Goal: Information Seeking & Learning: Learn about a topic

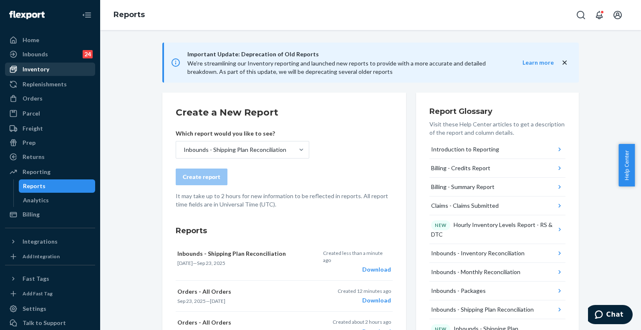
click at [45, 68] on div "Inventory" at bounding box center [36, 69] width 27 height 8
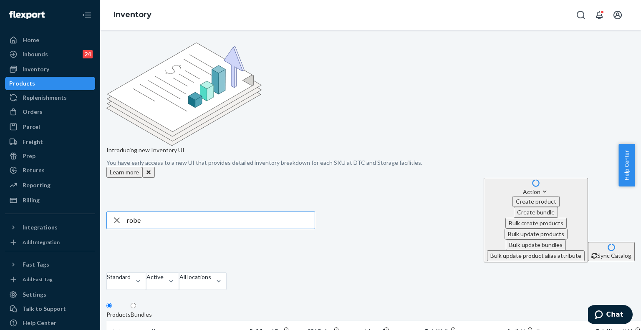
type input "robe"
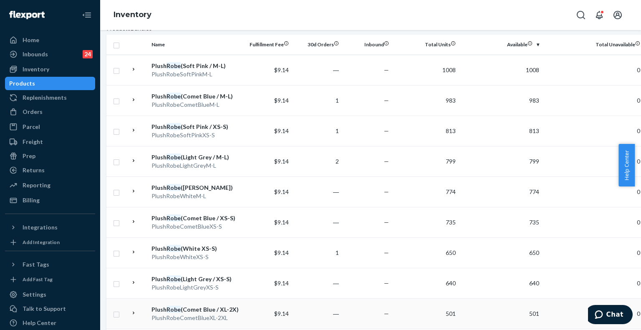
scroll to position [119, 0]
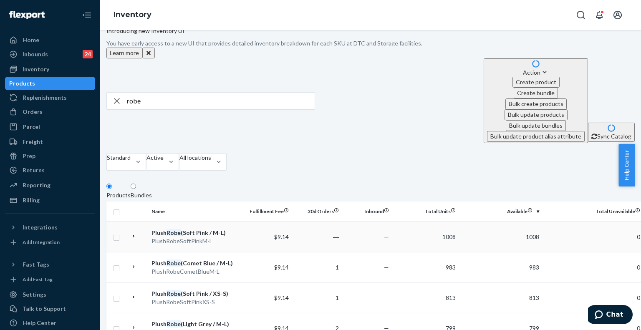
click at [224, 229] on div "Plush Robe (Soft Pink / M-L)" at bounding box center [194, 233] width 87 height 8
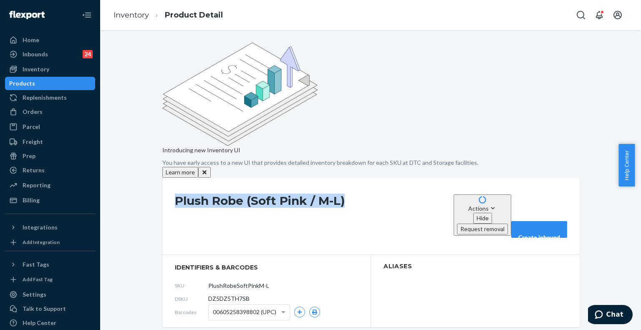
drag, startPoint x: 172, startPoint y: 129, endPoint x: 363, endPoint y: 128, distance: 191.5
click at [363, 194] on h1 "Plush Robe (Soft Pink / M-L)" at bounding box center [312, 215] width 274 height 43
copy h1 "Plush Robe (Soft Pink / M-L)"
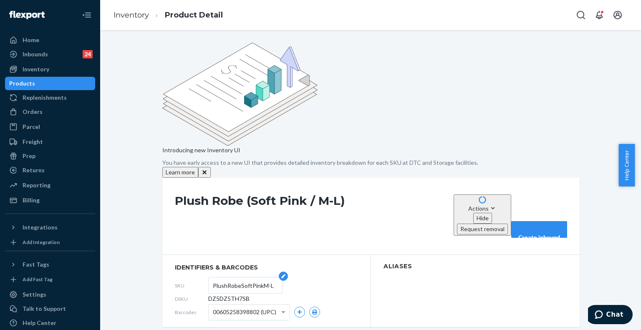
click at [236, 277] on input "PlushRobeSoftPinkM-L" at bounding box center [245, 285] width 65 height 16
click at [143, 17] on link "Inventory" at bounding box center [130, 14] width 35 height 9
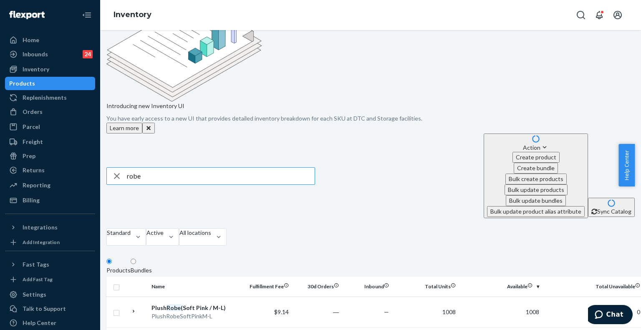
scroll to position [83, 0]
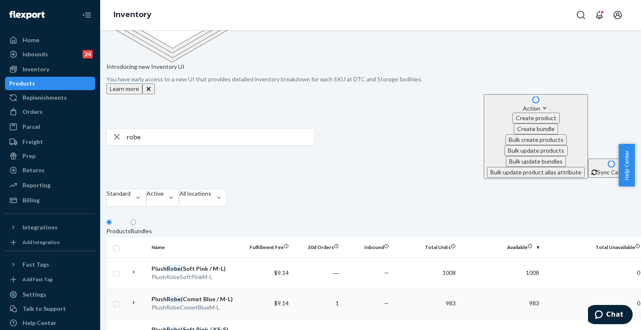
click at [231, 295] on div "Plush Robe (Comet Blue / M-L)" at bounding box center [194, 299] width 87 height 8
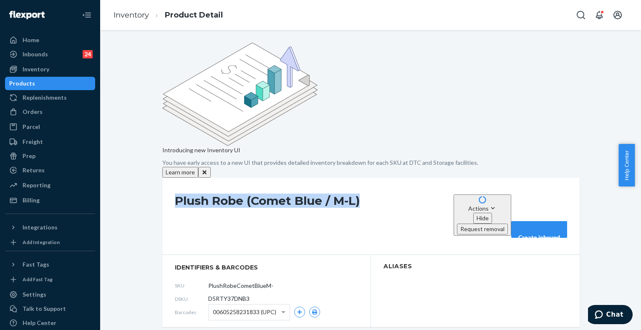
drag, startPoint x: 167, startPoint y: 130, endPoint x: 388, endPoint y: 125, distance: 221.6
click at [388, 178] on div "Plush Robe (Comet Blue / M-L) Actions Hide Request removal Create inbound" at bounding box center [370, 216] width 417 height 77
copy h1 "Plush Robe (Comet Blue / M-L)"
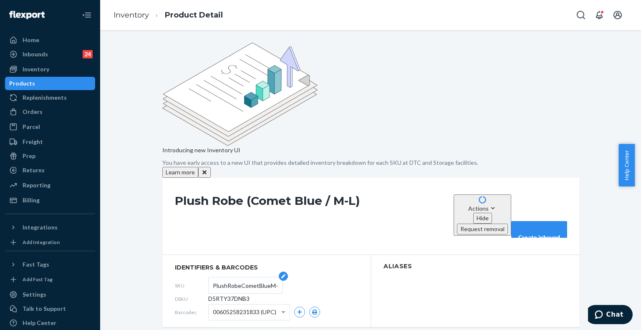
click at [233, 277] on input "PlushRobeCometBlueM-L" at bounding box center [245, 285] width 65 height 16
click at [126, 13] on link "Inventory" at bounding box center [130, 14] width 35 height 9
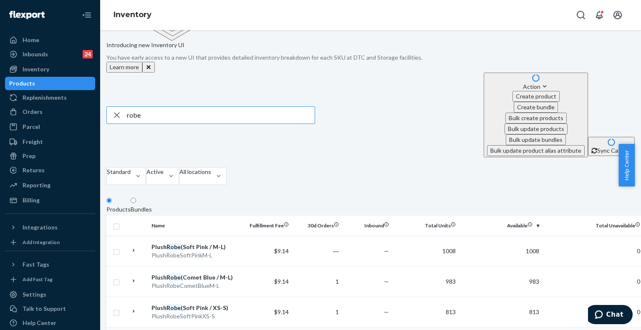
scroll to position [125, 0]
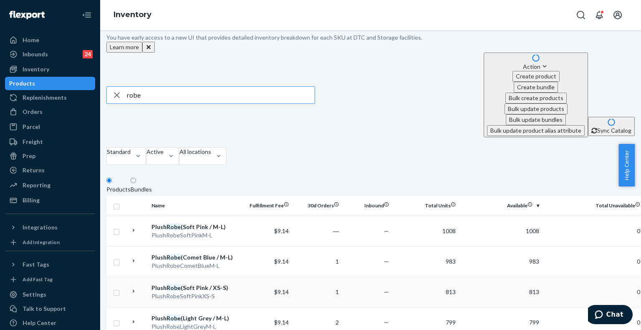
click at [209, 284] on div "Plush Robe (Soft Pink / XS-S)" at bounding box center [194, 288] width 87 height 8
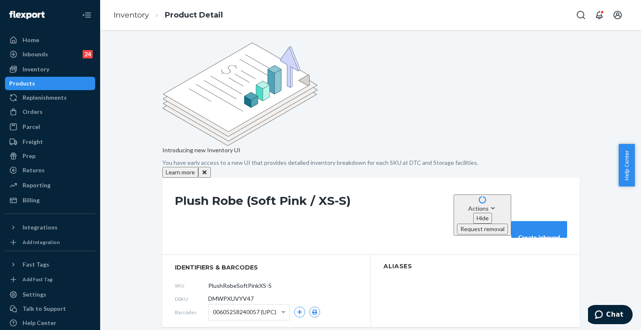
click at [221, 194] on h1 "Plush Robe (Soft Pink / XS-S)" at bounding box center [312, 215] width 274 height 43
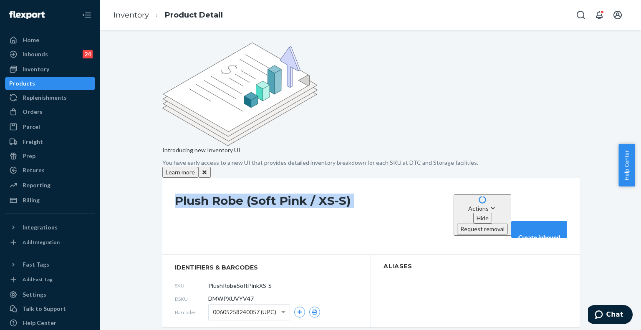
click at [221, 194] on h1 "Plush Robe (Soft Pink / XS-S)" at bounding box center [312, 215] width 274 height 43
copy div "Plush Robe (Soft Pink / XS-S)"
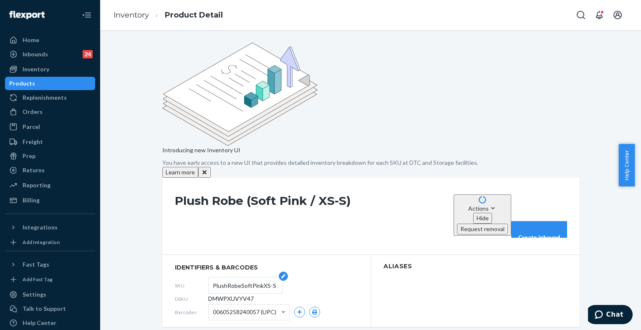
click at [230, 277] on input "PlushRobeSoftPinkXS-S" at bounding box center [245, 285] width 65 height 16
click at [138, 13] on link "Inventory" at bounding box center [130, 14] width 35 height 9
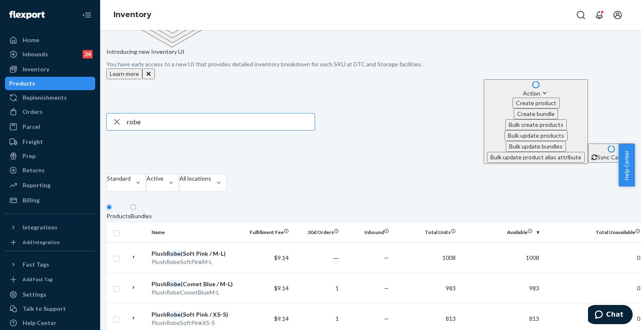
scroll to position [125, 0]
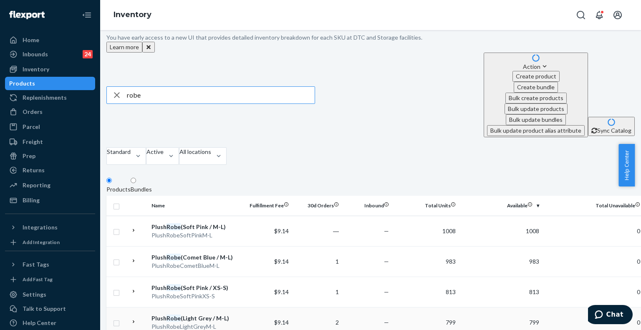
click at [224, 314] on div "Plush Robe (Light Grey / M-L)" at bounding box center [194, 318] width 87 height 8
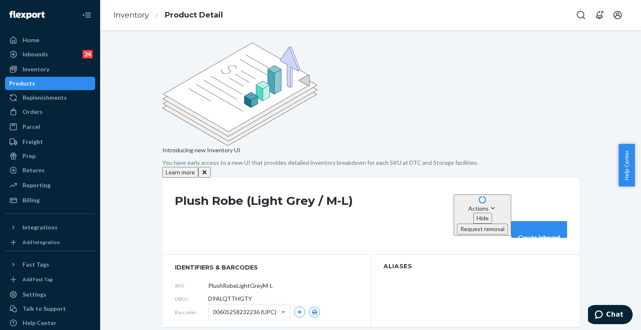
click at [204, 178] on div "Plush Robe (Light Grey / M-L) Actions Hide Request removal Create inbound" at bounding box center [370, 216] width 417 height 77
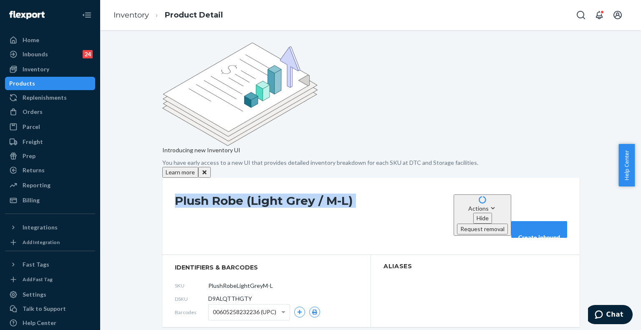
click at [204, 178] on div "Plush Robe (Light Grey / M-L) Actions Hide Request removal Create inbound" at bounding box center [370, 216] width 417 height 77
copy div "Plush Robe (Light Grey / M-L)"
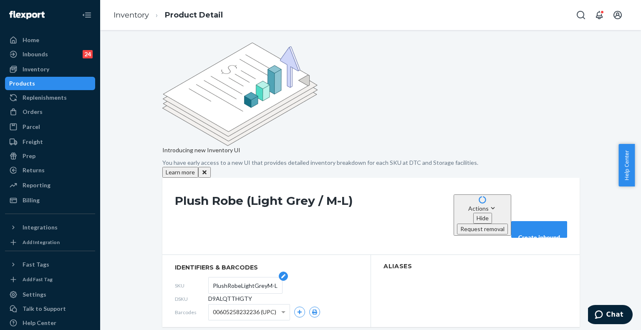
click at [232, 277] on input "PlushRobeLightGreyM-L" at bounding box center [245, 285] width 65 height 16
click at [122, 12] on link "Inventory" at bounding box center [130, 14] width 35 height 9
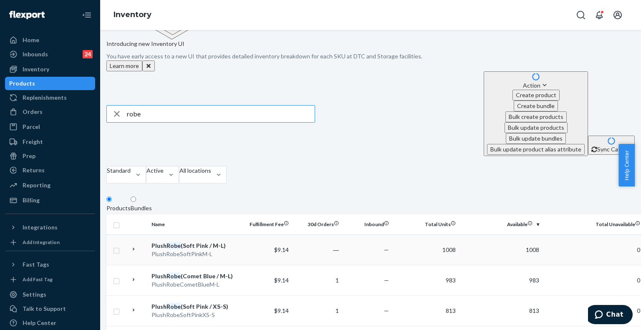
scroll to position [167, 0]
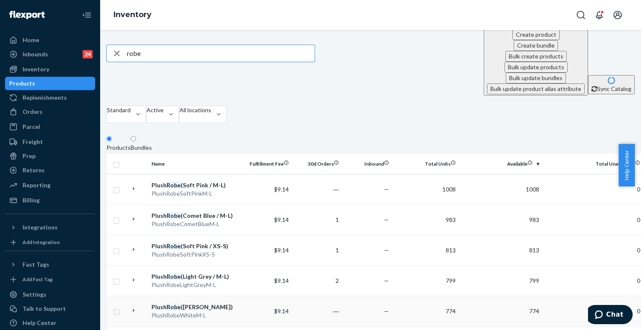
click at [207, 311] on div "PlushRobeWhiteM-L" at bounding box center [194, 315] width 87 height 8
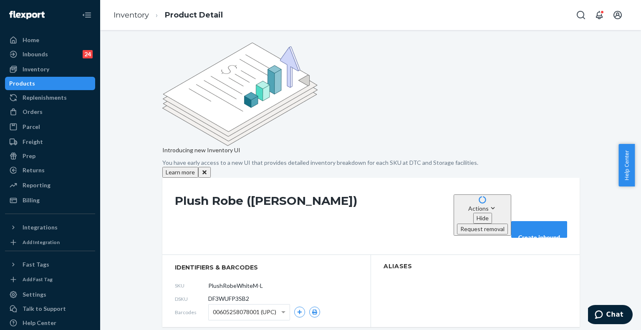
click at [208, 194] on h1 "Plush Robe ([PERSON_NAME])" at bounding box center [312, 215] width 274 height 43
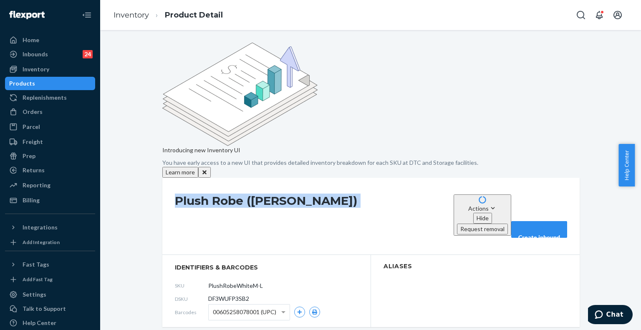
click at [208, 194] on h1 "Plush Robe ([PERSON_NAME])" at bounding box center [312, 215] width 274 height 43
copy div "Plush Robe ([PERSON_NAME])"
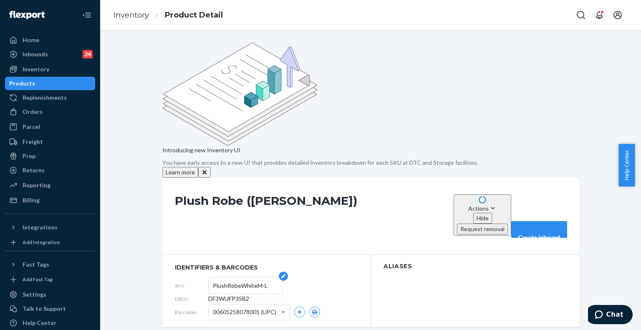
click at [237, 277] on input "PlushRobeWhiteM-L" at bounding box center [245, 285] width 65 height 16
click at [131, 14] on link "Inventory" at bounding box center [130, 14] width 35 height 9
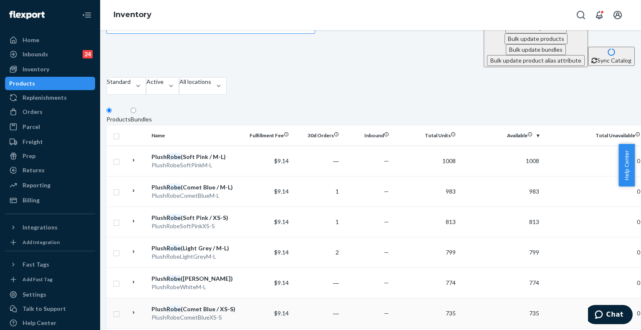
scroll to position [209, 0]
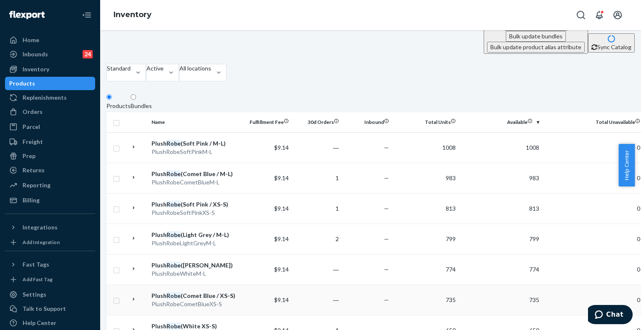
click at [232, 292] on div "Plush Robe (Comet Blue / XS-S)" at bounding box center [194, 296] width 87 height 8
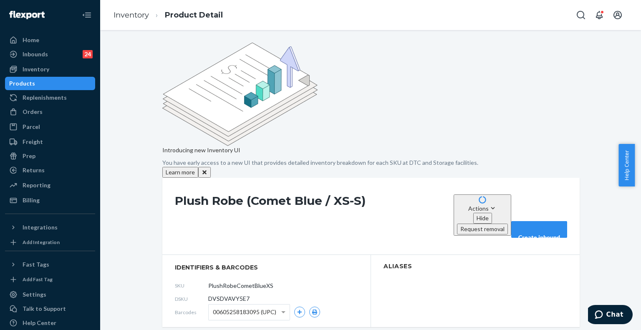
click at [235, 194] on h1 "Plush Robe (Comet Blue / XS-S)" at bounding box center [312, 215] width 274 height 43
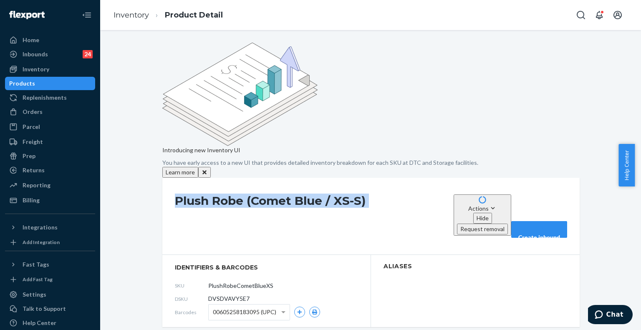
click at [235, 194] on h1 "Plush Robe (Comet Blue / XS-S)" at bounding box center [312, 215] width 274 height 43
copy div "Plush Robe (Comet Blue / XS-S)"
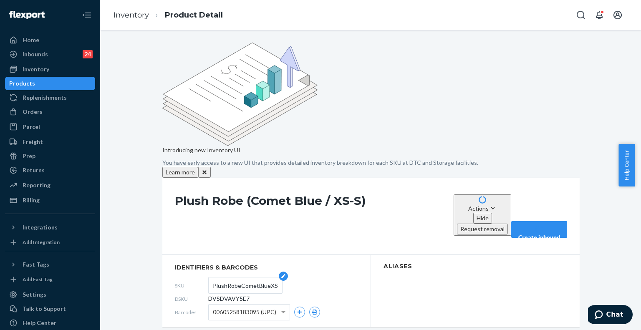
click at [239, 277] on input "PlushRobeCometBlueXS-S" at bounding box center [245, 285] width 65 height 16
click at [136, 13] on link "Inventory" at bounding box center [130, 14] width 35 height 9
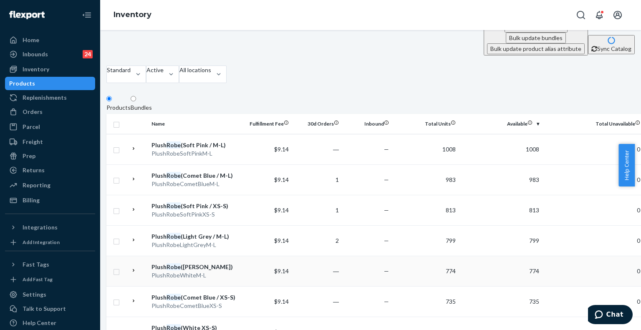
scroll to position [209, 0]
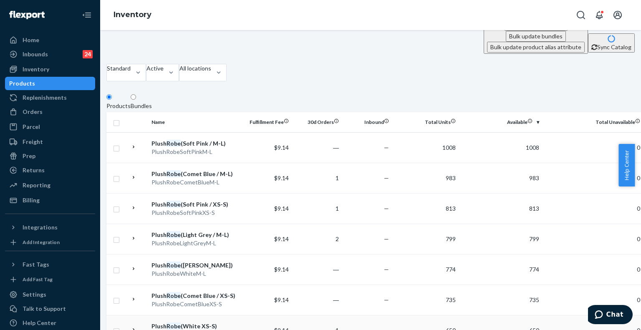
click at [211, 322] on div "Plush Robe (White XS-S)" at bounding box center [194, 326] width 87 height 8
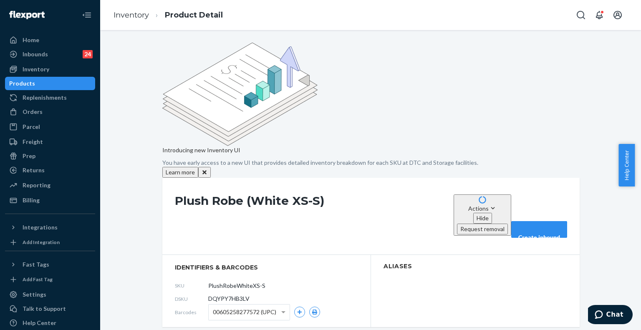
click at [252, 194] on h1 "Plush Robe (White XS-S)" at bounding box center [312, 215] width 274 height 43
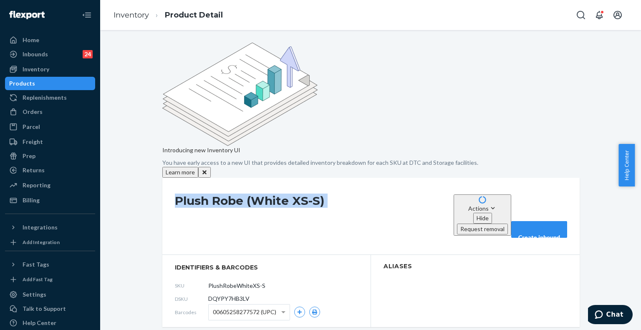
click at [252, 194] on h1 "Plush Robe (White XS-S)" at bounding box center [312, 215] width 274 height 43
copy div "Plush Robe (White XS-S)"
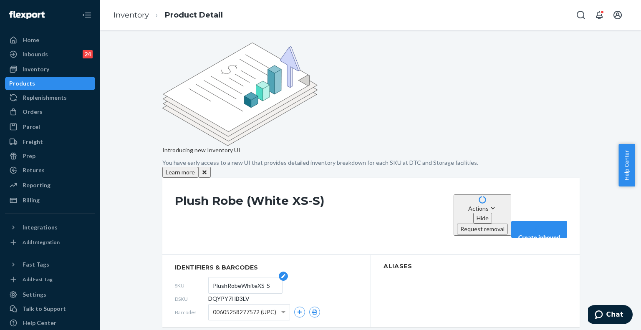
click at [243, 277] on input "PlushRobeWhiteXS-S" at bounding box center [245, 285] width 65 height 16
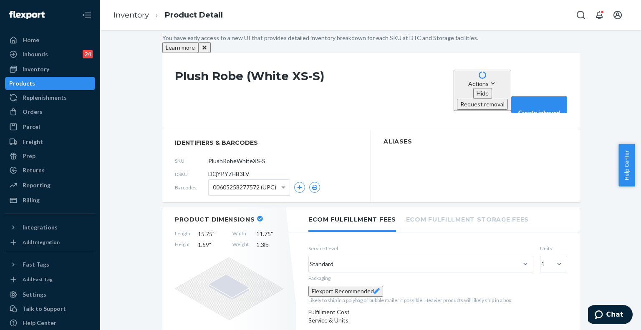
scroll to position [125, 0]
click at [131, 17] on link "Inventory" at bounding box center [130, 14] width 35 height 9
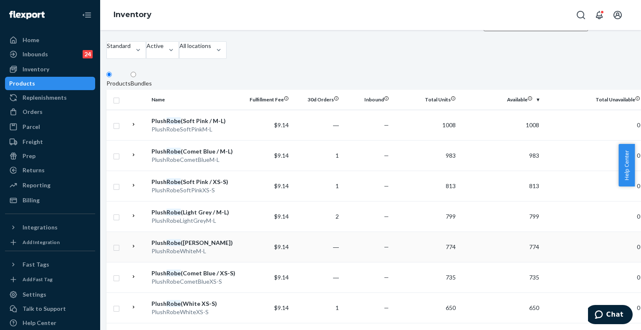
scroll to position [250, 0]
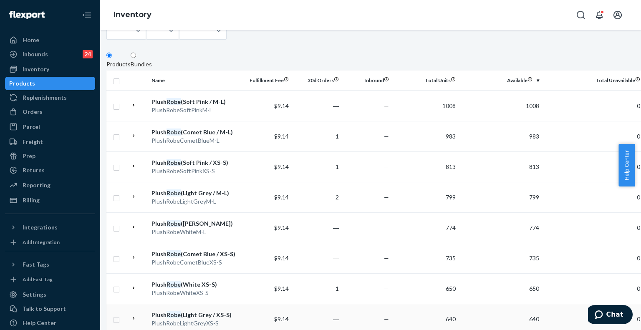
click at [231, 311] on div "Plush Robe (Light Grey / XS-S)" at bounding box center [194, 315] width 87 height 8
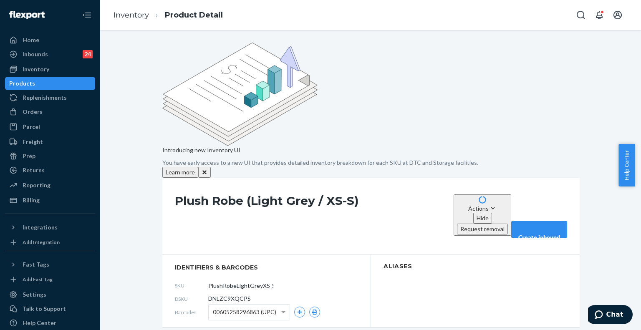
click at [226, 194] on h1 "Plush Robe (Light Grey / XS-S)" at bounding box center [312, 215] width 274 height 43
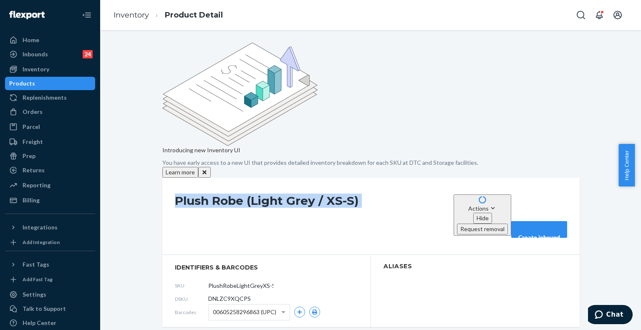
click at [226, 194] on h1 "Plush Robe (Light Grey / XS-S)" at bounding box center [312, 215] width 274 height 43
copy div "Plush Robe (Light Grey / XS-S)"
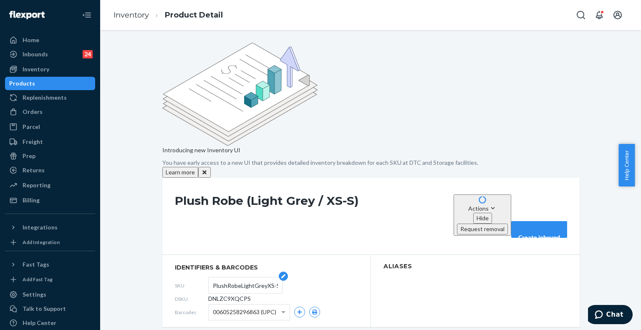
click at [222, 277] on input "PlushRobeLightGreyXS-S" at bounding box center [245, 285] width 65 height 16
click at [123, 11] on link "Inventory" at bounding box center [130, 14] width 35 height 9
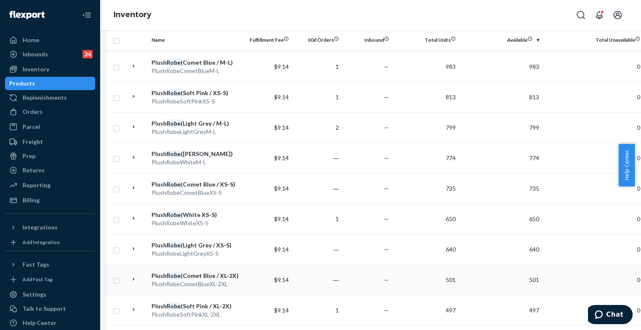
scroll to position [328, 0]
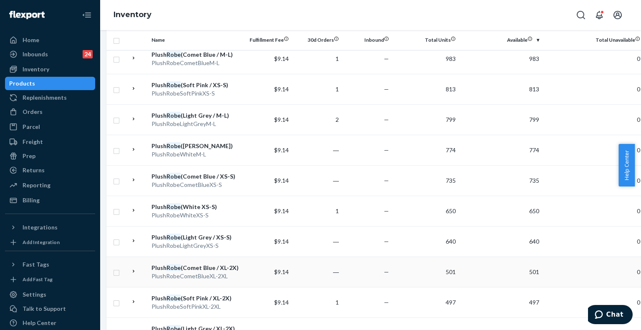
click at [232, 272] on div "PlushRobeCometBlueXL-2XL" at bounding box center [194, 276] width 87 height 8
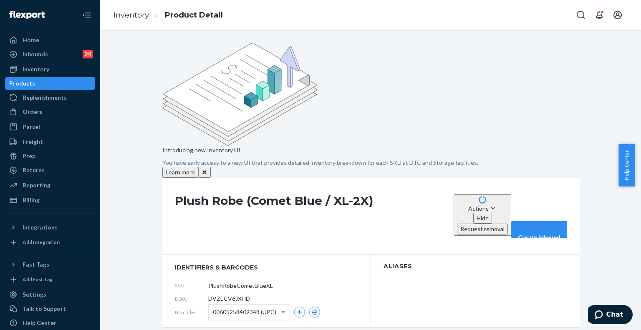
click at [252, 194] on h1 "Plush Robe (Comet Blue / XL-2X)" at bounding box center [312, 215] width 274 height 43
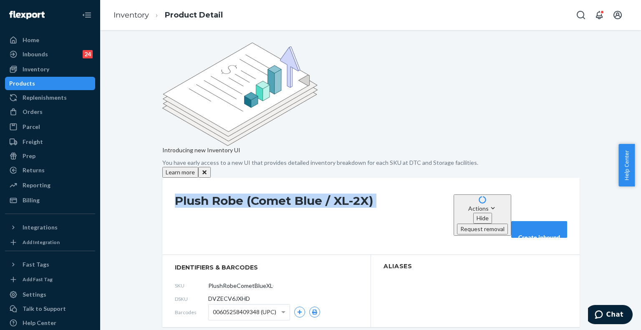
click at [252, 194] on h1 "Plush Robe (Comet Blue / XL-2X)" at bounding box center [312, 215] width 274 height 43
copy div "Plush Robe (Comet Blue / XL-2X)"
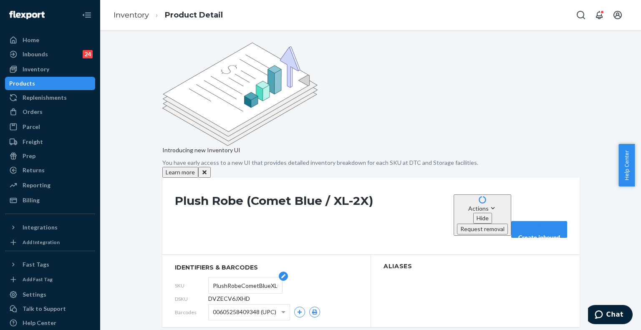
click at [252, 277] on input "PlushRobeCometBlueXL-2XL" at bounding box center [245, 285] width 65 height 16
click at [123, 16] on link "Inventory" at bounding box center [130, 14] width 35 height 9
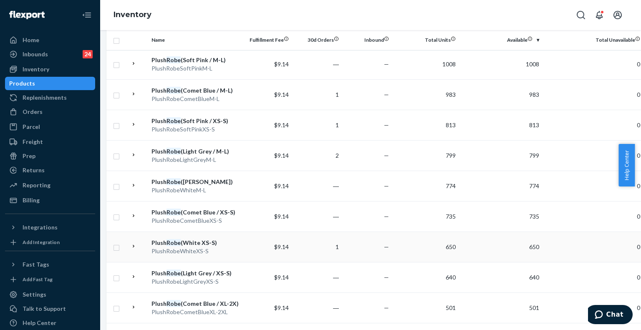
scroll to position [328, 0]
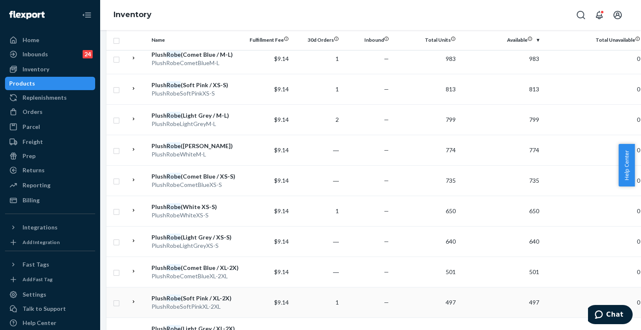
click at [229, 294] on div "Plush Robe (Soft Pink / XL-2X)" at bounding box center [194, 298] width 87 height 8
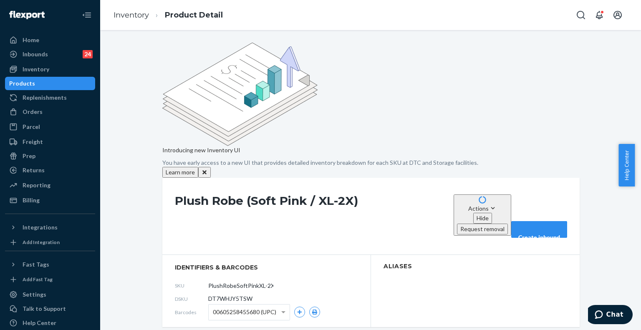
click at [209, 194] on h1 "Plush Robe (Soft Pink / XL-2X)" at bounding box center [312, 215] width 274 height 43
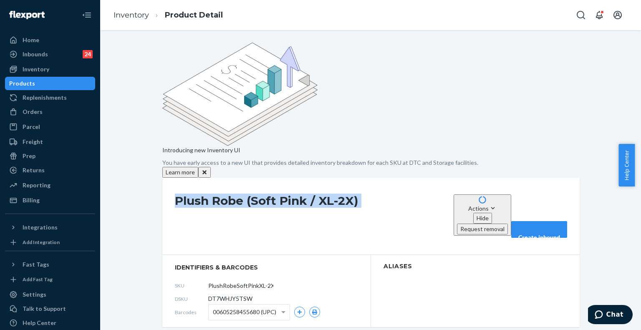
click at [209, 194] on h1 "Plush Robe (Soft Pink / XL-2X)" at bounding box center [312, 215] width 274 height 43
copy div "Plush Robe (Soft Pink / XL-2X)"
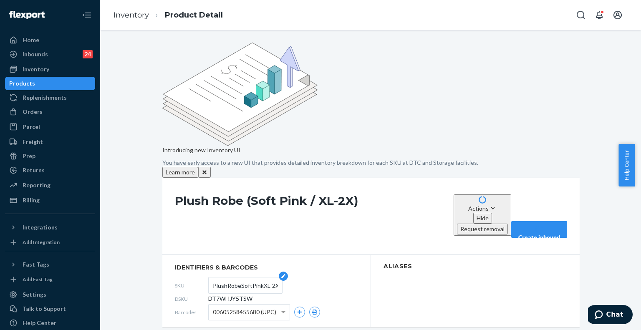
click at [242, 277] on input "PlushRobeSoftPinkXL-2XL" at bounding box center [245, 285] width 65 height 16
click at [241, 277] on input "PlushRobeSoftPinkXL-2XL" at bounding box center [245, 285] width 65 height 16
click at [128, 15] on link "Inventory" at bounding box center [130, 14] width 35 height 9
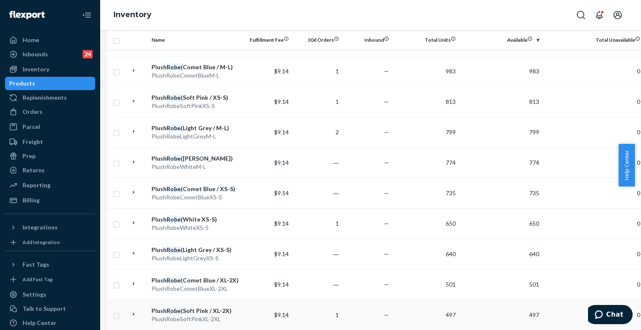
scroll to position [328, 0]
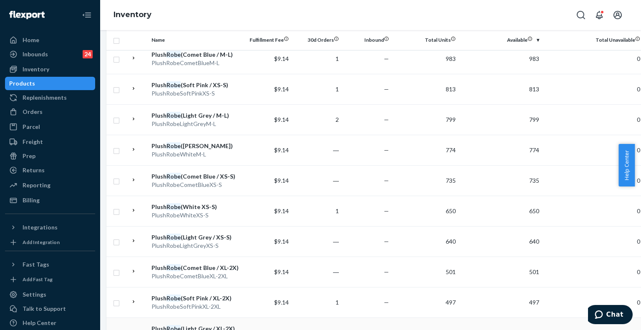
click at [232, 325] on div "Plush Robe (Light Grey / XL-2X)" at bounding box center [194, 329] width 87 height 8
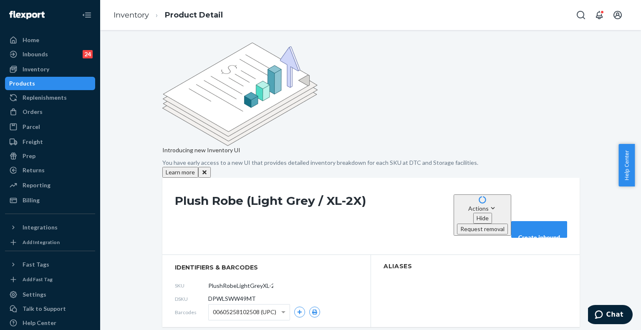
click at [257, 194] on h1 "Plush Robe (Light Grey / XL-2X)" at bounding box center [312, 215] width 274 height 43
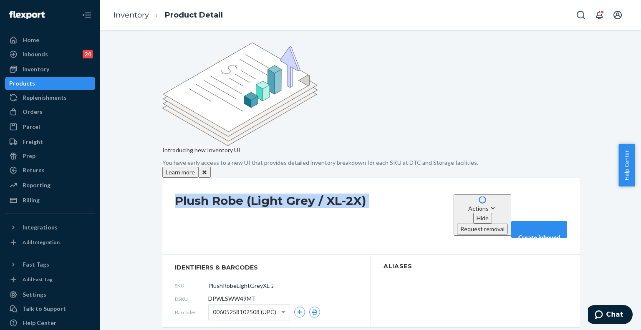
click at [257, 194] on h1 "Plush Robe (Light Grey / XL-2X)" at bounding box center [312, 215] width 274 height 43
click at [238, 277] on input "PlushRobeLightGreyXL-2XL" at bounding box center [245, 285] width 65 height 16
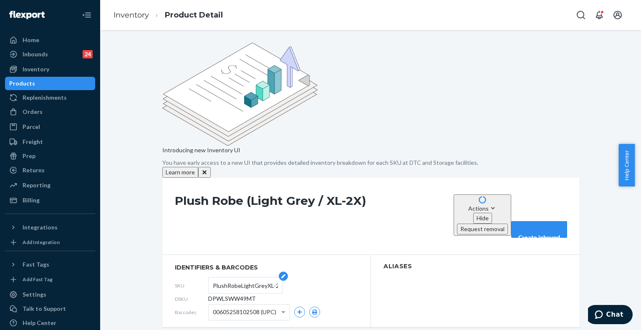
click at [238, 277] on input "PlushRobeLightGreyXL-2XL" at bounding box center [245, 285] width 65 height 16
click at [130, 15] on link "Inventory" at bounding box center [130, 14] width 35 height 9
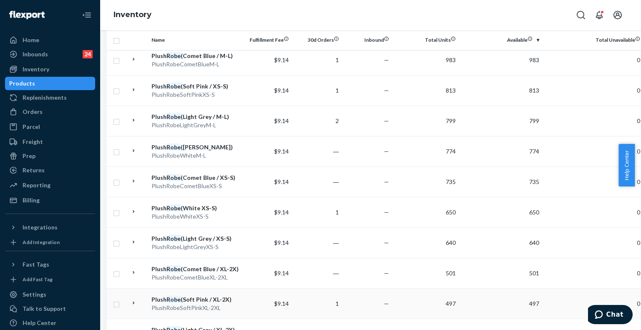
scroll to position [328, 0]
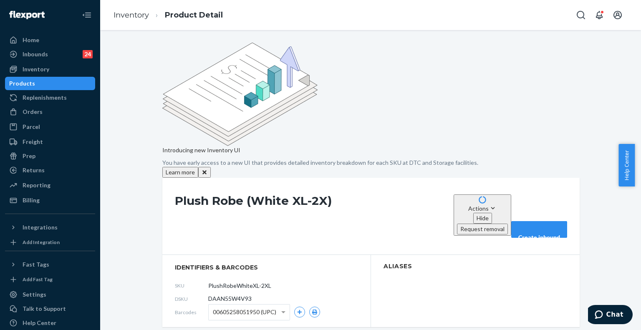
click at [272, 194] on h1 "Plush Robe (White XL-2X)" at bounding box center [312, 215] width 274 height 43
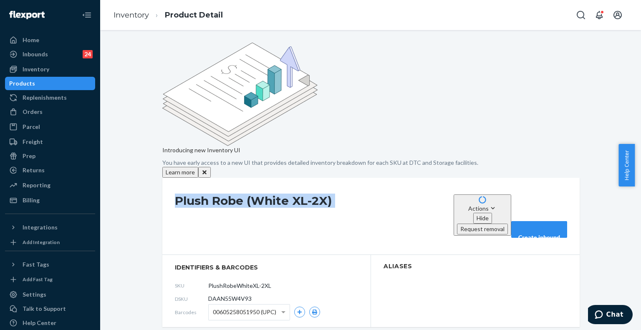
click at [272, 194] on h1 "Plush Robe (White XL-2X)" at bounding box center [312, 215] width 274 height 43
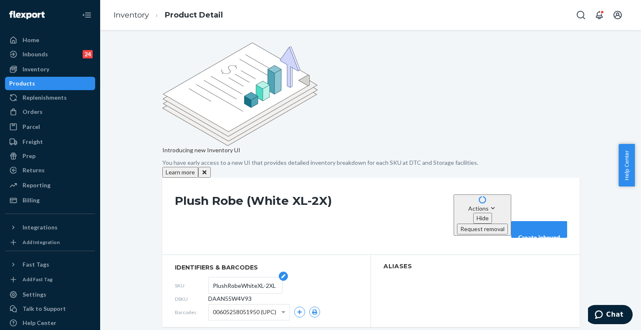
click at [264, 277] on input "PlushRobeWhiteXL-2XL" at bounding box center [245, 285] width 65 height 16
